Goal: Check status: Check status

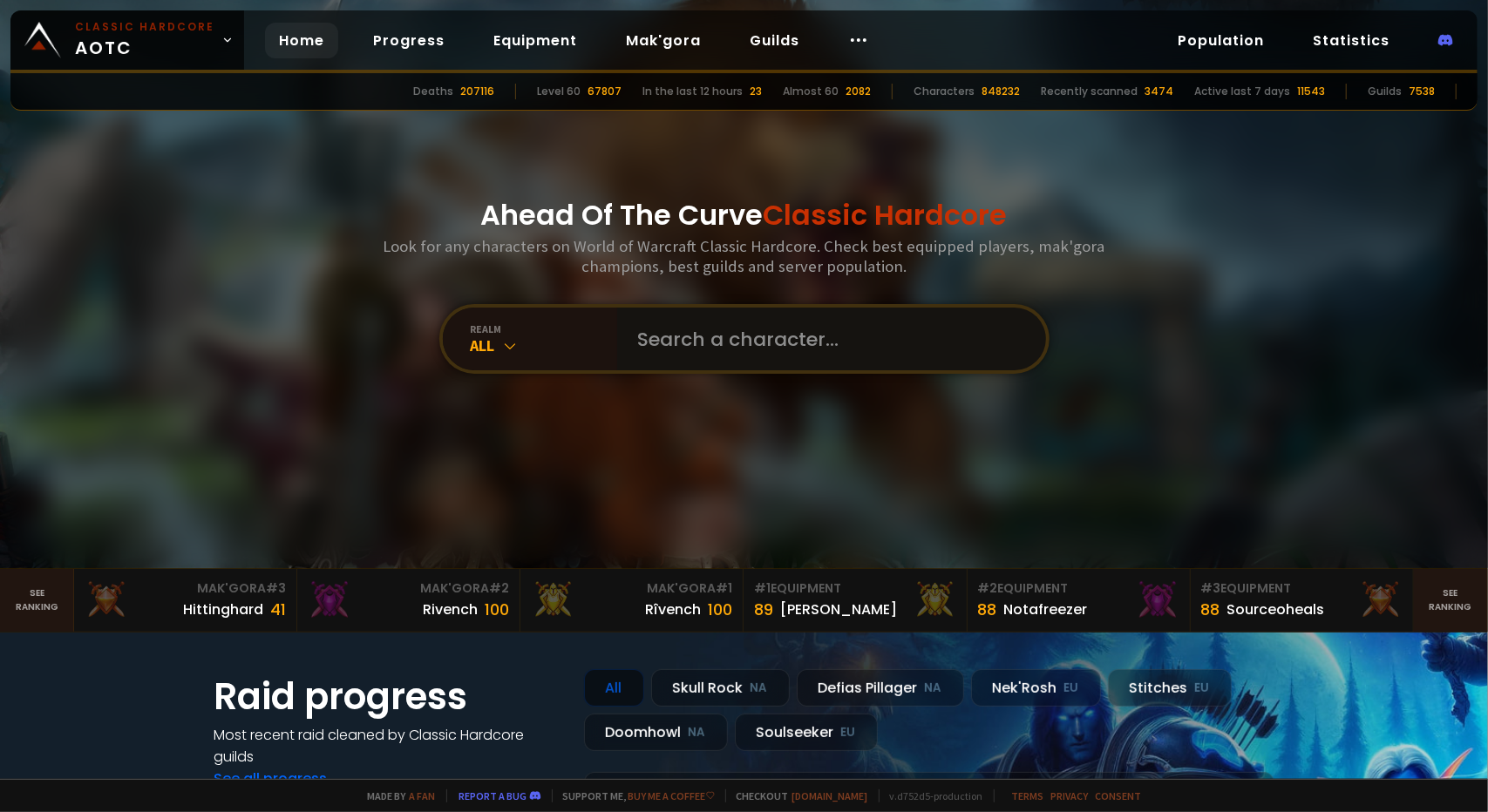
click at [683, 333] on input "text" at bounding box center [826, 339] width 398 height 63
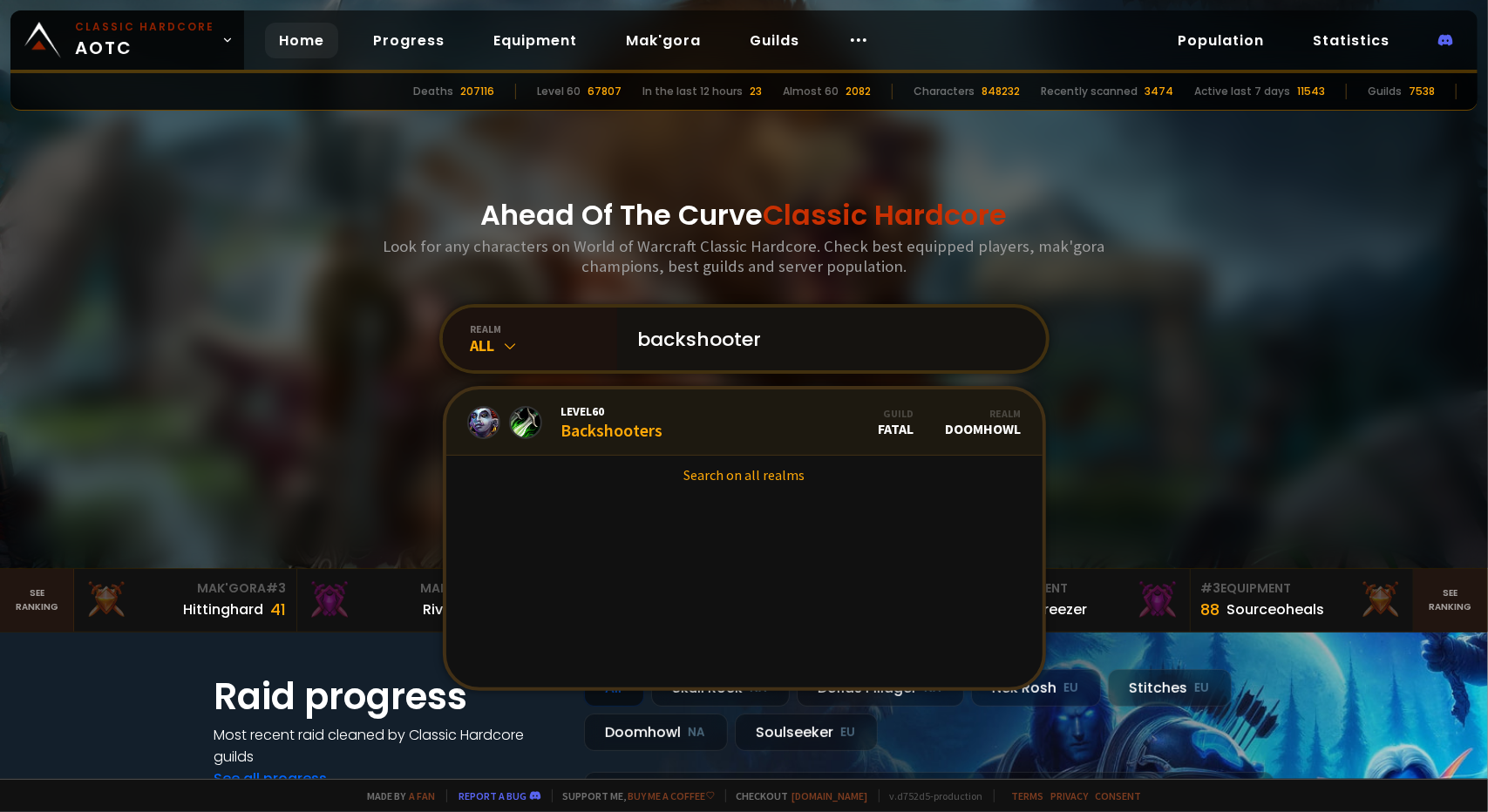
type input "backshooter"
click at [655, 423] on div "Level 60 Backshooters" at bounding box center [613, 422] width 102 height 38
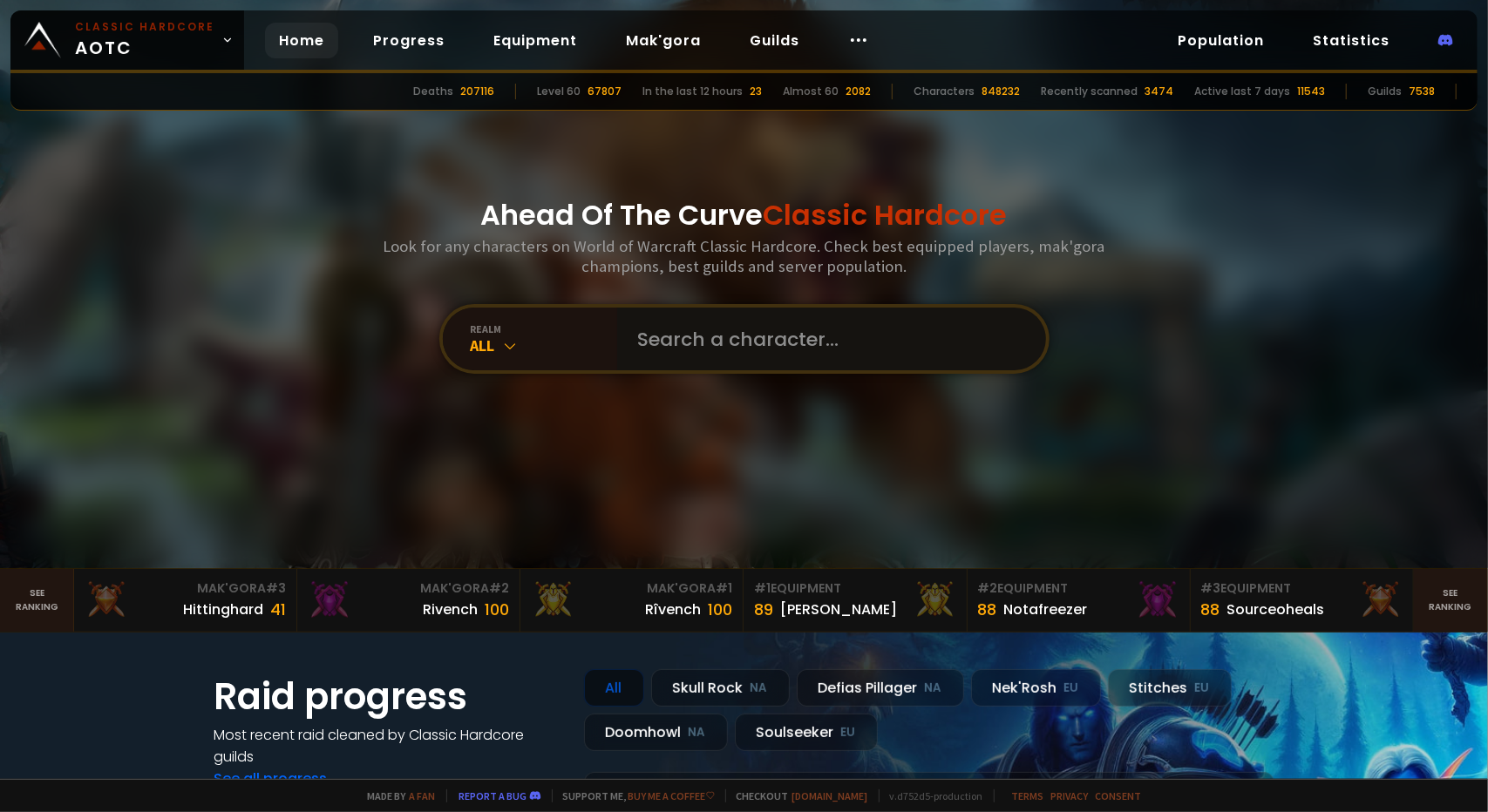
click at [719, 369] on input "text" at bounding box center [826, 339] width 398 height 63
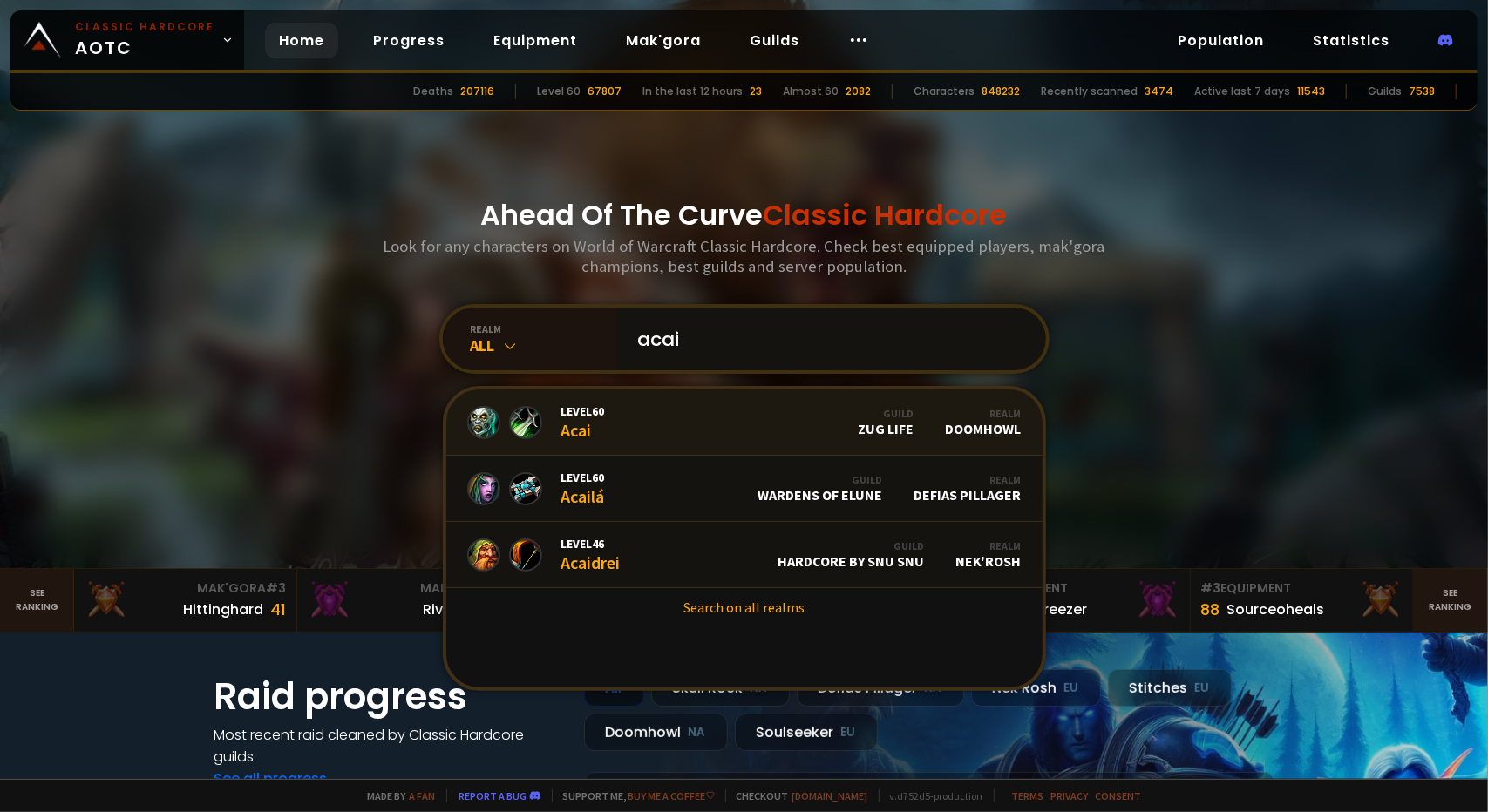
type input "acai"
click at [650, 419] on link "Level 60 Acai Guild Zug Life Realm Doomhowl" at bounding box center [744, 423] width 597 height 67
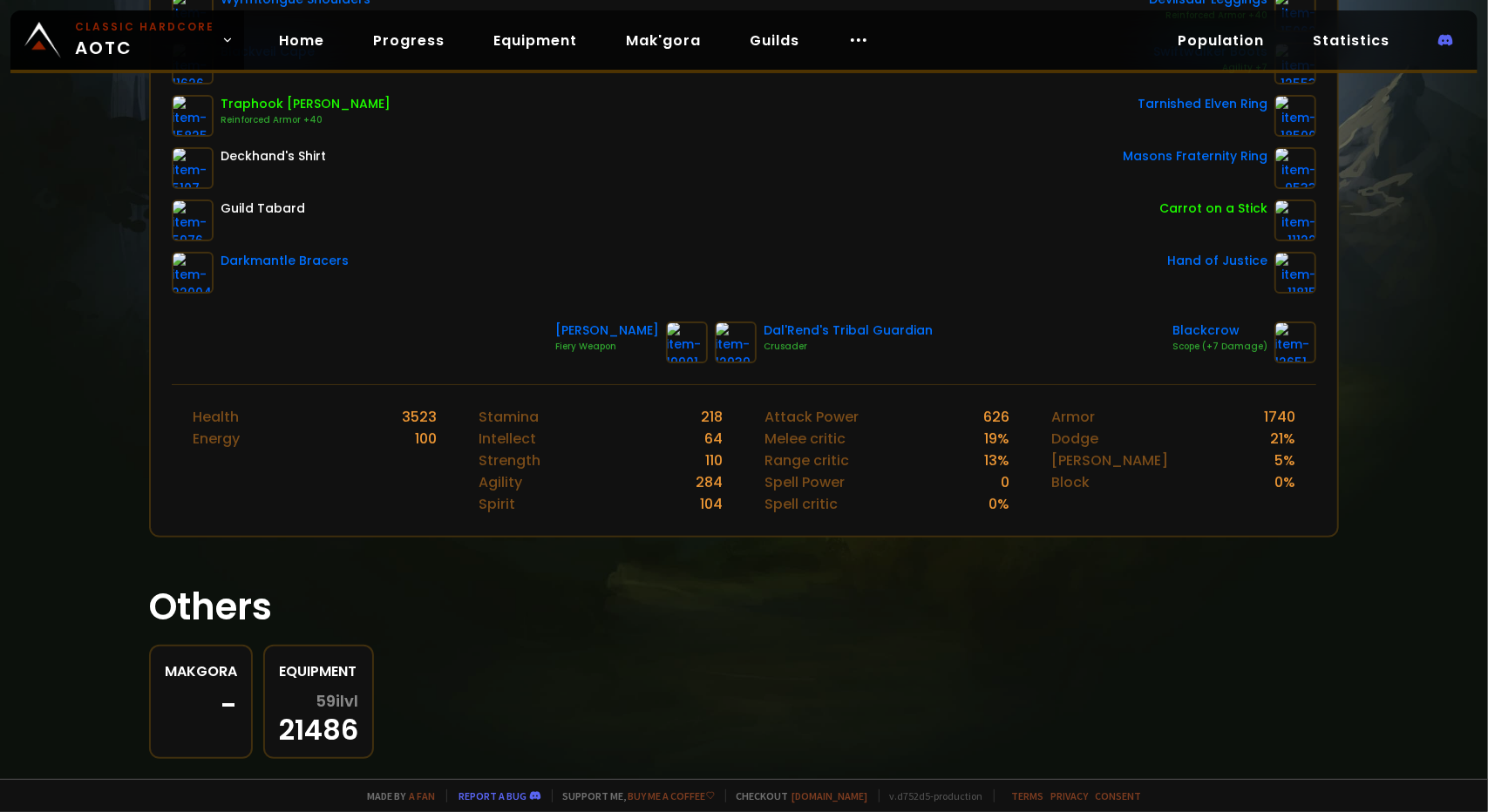
scroll to position [185, 0]
